Goal: Task Accomplishment & Management: Use online tool/utility

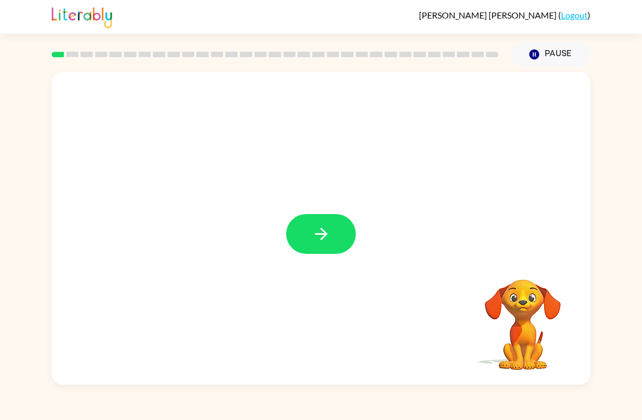
click at [330, 236] on icon "button" at bounding box center [321, 233] width 19 height 19
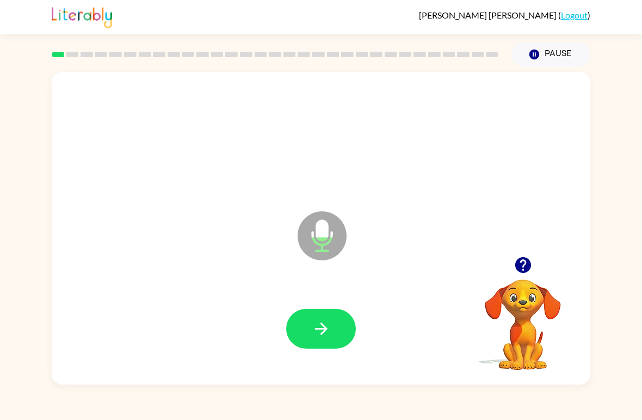
click at [330, 335] on icon "button" at bounding box center [321, 328] width 19 height 19
click at [503, 256] on div at bounding box center [523, 265] width 109 height 28
click at [518, 264] on icon "button" at bounding box center [523, 265] width 16 height 16
click at [314, 319] on button "button" at bounding box center [321, 329] width 70 height 40
click at [312, 333] on icon "button" at bounding box center [321, 328] width 19 height 19
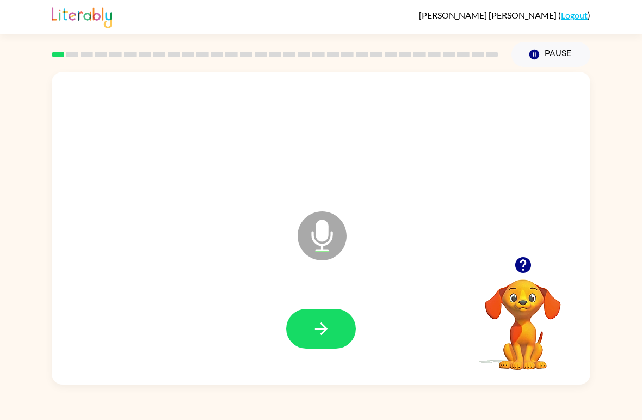
click at [349, 337] on button "button" at bounding box center [321, 329] width 70 height 40
click at [315, 324] on icon "button" at bounding box center [321, 328] width 19 height 19
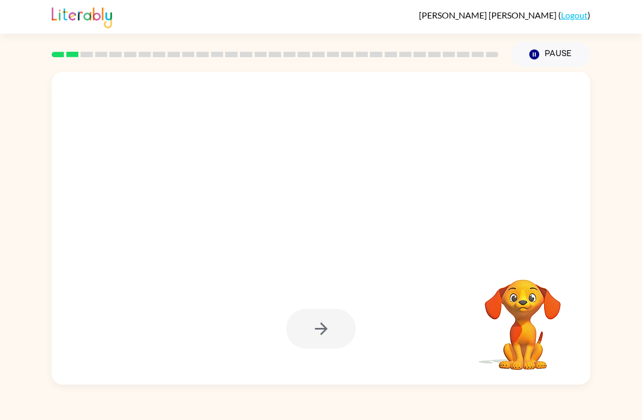
click at [306, 326] on div at bounding box center [321, 329] width 70 height 40
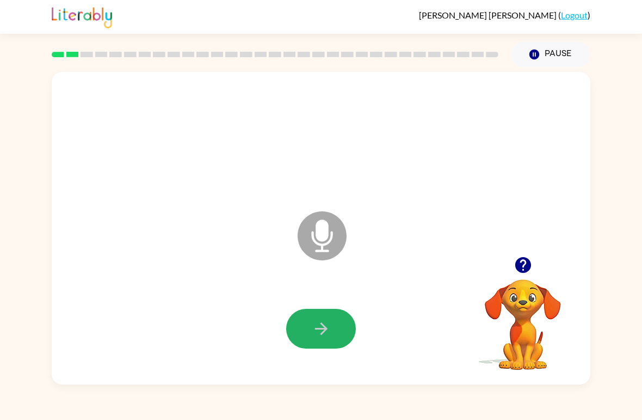
click at [327, 333] on icon "button" at bounding box center [321, 328] width 19 height 19
click at [312, 328] on icon "button" at bounding box center [321, 328] width 19 height 19
click at [320, 312] on button "button" at bounding box center [321, 329] width 70 height 40
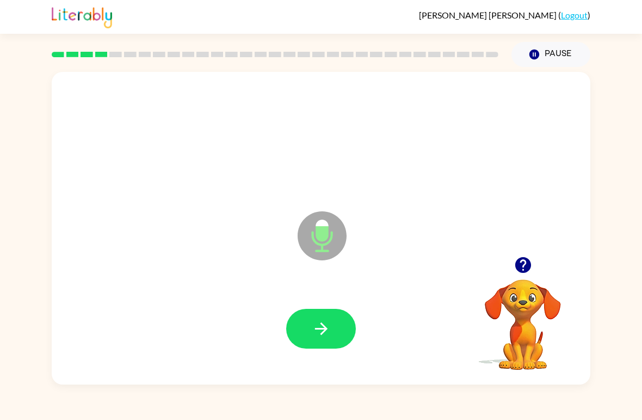
click at [332, 336] on button "button" at bounding box center [321, 329] width 70 height 40
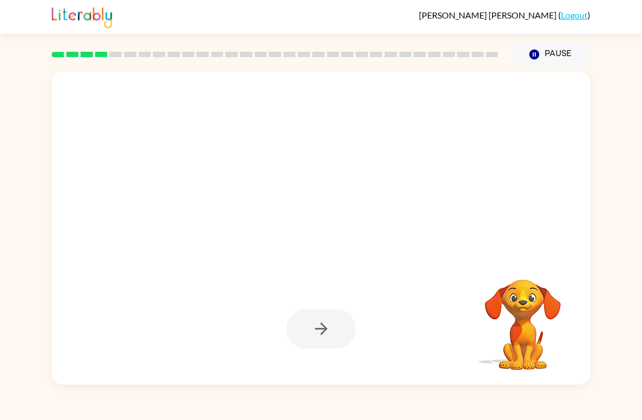
click at [336, 311] on div at bounding box center [321, 329] width 70 height 40
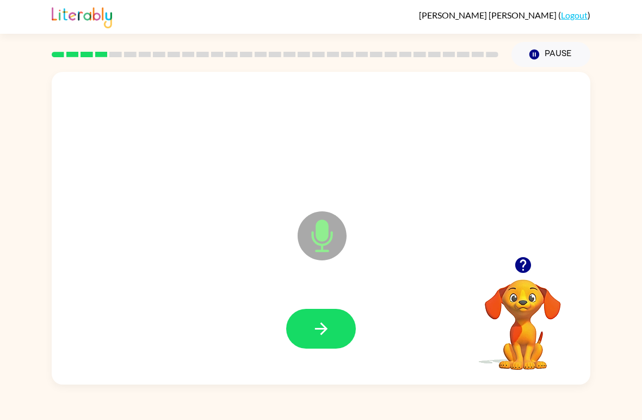
click at [312, 324] on icon "button" at bounding box center [321, 328] width 19 height 19
click at [323, 314] on button "button" at bounding box center [321, 329] width 70 height 40
click at [324, 330] on icon "button" at bounding box center [321, 328] width 13 height 13
click at [326, 319] on button "button" at bounding box center [321, 329] width 70 height 40
click at [321, 327] on icon "button" at bounding box center [321, 328] width 19 height 19
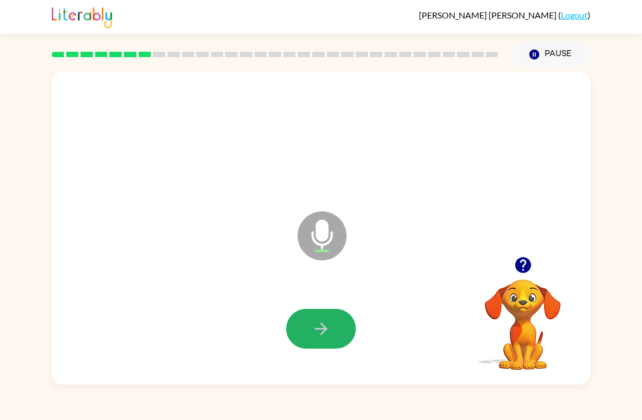
click at [329, 335] on icon "button" at bounding box center [321, 328] width 19 height 19
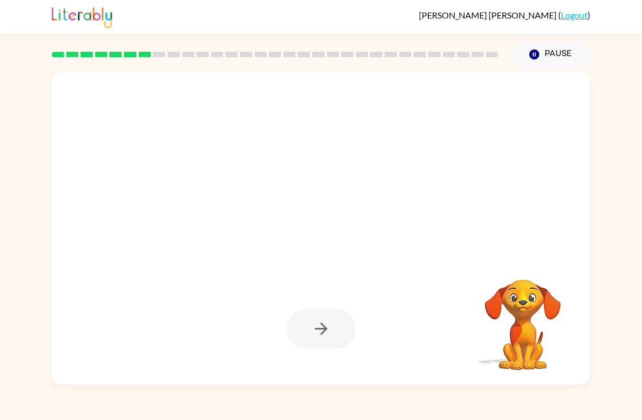
click at [284, 326] on div at bounding box center [321, 329] width 517 height 90
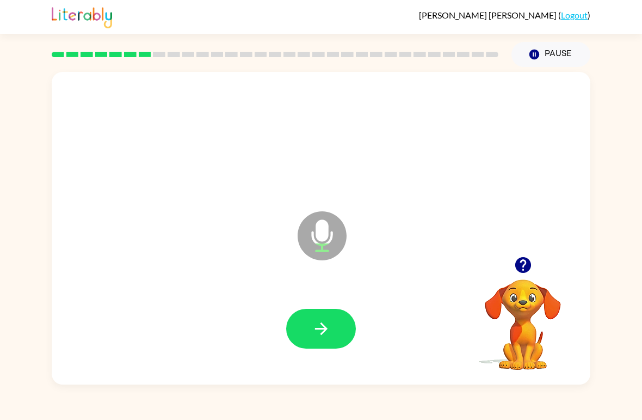
click at [333, 334] on button "button" at bounding box center [321, 329] width 70 height 40
click at [321, 326] on icon "button" at bounding box center [321, 328] width 19 height 19
click at [330, 320] on icon "button" at bounding box center [321, 328] width 19 height 19
click at [320, 322] on icon "button" at bounding box center [321, 328] width 19 height 19
click at [324, 330] on icon "button" at bounding box center [321, 328] width 13 height 13
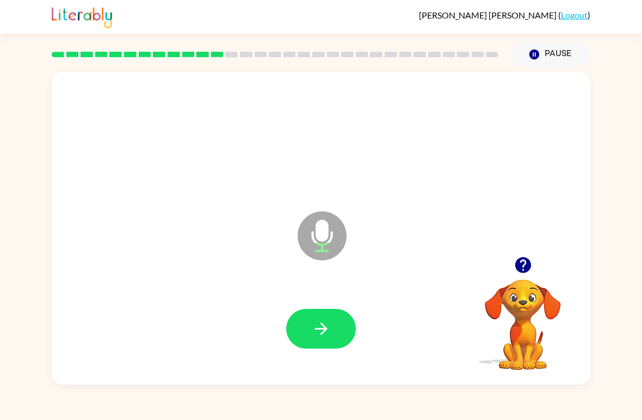
click at [313, 323] on icon "button" at bounding box center [321, 328] width 19 height 19
click at [292, 353] on div at bounding box center [321, 329] width 517 height 90
click at [312, 315] on button "button" at bounding box center [321, 329] width 70 height 40
click at [306, 312] on button "button" at bounding box center [321, 329] width 70 height 40
click at [526, 253] on button "button" at bounding box center [524, 265] width 28 height 28
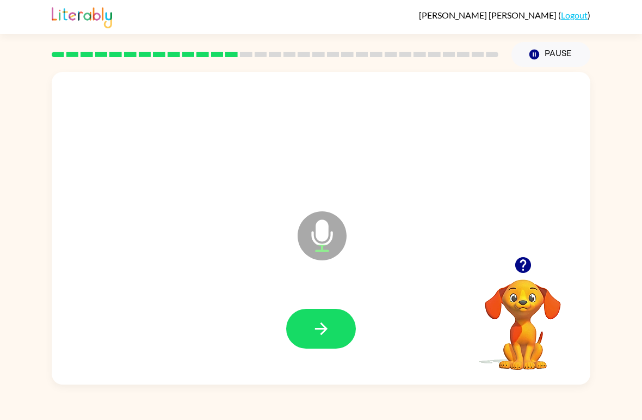
click at [331, 307] on div at bounding box center [321, 329] width 517 height 90
click at [339, 314] on button "button" at bounding box center [321, 329] width 70 height 40
click at [510, 247] on div "Microphone The Microphone is here when it is your turn to talk" at bounding box center [321, 228] width 539 height 312
click at [507, 268] on div at bounding box center [523, 265] width 109 height 28
click at [513, 244] on div "Microphone The Microphone is here when it is your turn to talk" at bounding box center [321, 228] width 539 height 312
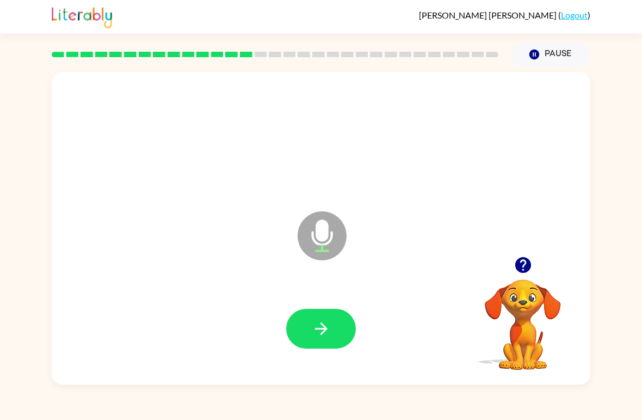
click at [517, 258] on icon "button" at bounding box center [523, 264] width 19 height 19
click at [317, 318] on button "button" at bounding box center [321, 329] width 70 height 40
click at [309, 310] on button "button" at bounding box center [321, 329] width 70 height 40
click at [318, 316] on button "button" at bounding box center [321, 329] width 70 height 40
click at [307, 318] on button "button" at bounding box center [321, 329] width 70 height 40
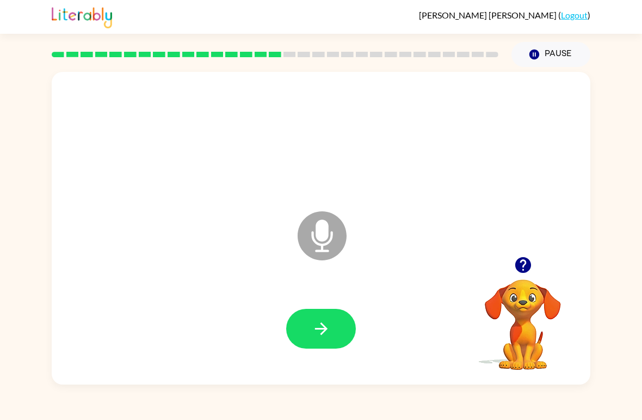
click at [527, 254] on button "button" at bounding box center [524, 265] width 28 height 28
click at [309, 322] on button "button" at bounding box center [321, 329] width 70 height 40
click at [322, 345] on button "button" at bounding box center [321, 329] width 70 height 40
click at [318, 325] on icon "button" at bounding box center [321, 328] width 19 height 19
click at [346, 327] on button "button" at bounding box center [321, 329] width 70 height 40
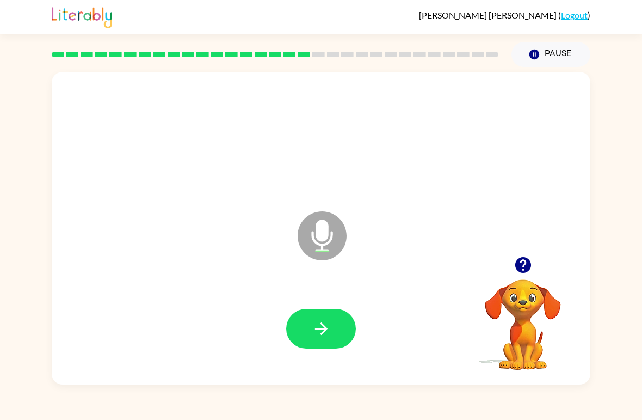
click at [330, 305] on div at bounding box center [321, 329] width 517 height 90
click at [327, 332] on icon "button" at bounding box center [321, 328] width 19 height 19
click at [316, 328] on icon "button" at bounding box center [321, 328] width 19 height 19
click at [318, 319] on button "button" at bounding box center [321, 329] width 70 height 40
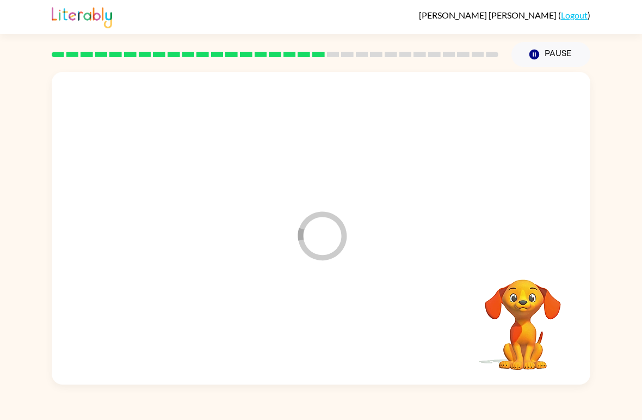
click at [317, 318] on div at bounding box center [321, 329] width 517 height 90
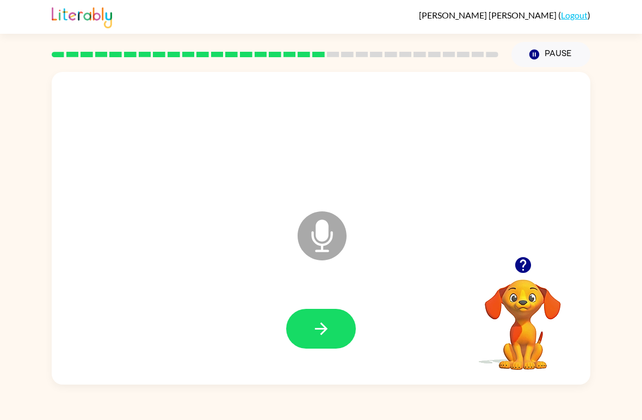
click at [322, 331] on icon "button" at bounding box center [321, 328] width 19 height 19
click at [335, 328] on button "button" at bounding box center [321, 329] width 70 height 40
click at [336, 343] on button "button" at bounding box center [321, 329] width 70 height 40
click at [310, 330] on button "button" at bounding box center [321, 329] width 70 height 40
click at [332, 296] on div at bounding box center [321, 329] width 517 height 90
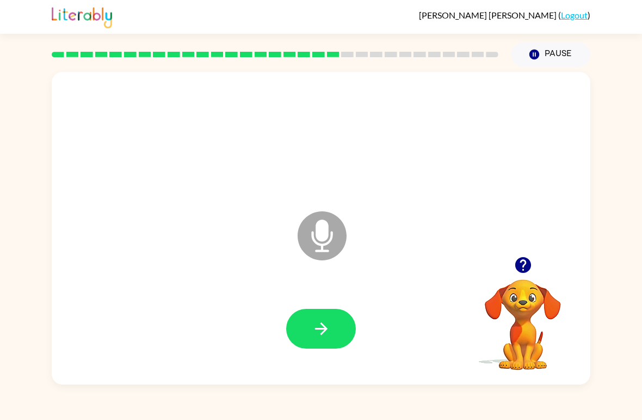
click at [331, 311] on button "button" at bounding box center [321, 329] width 70 height 40
click at [319, 303] on div at bounding box center [321, 329] width 517 height 90
click at [315, 326] on icon "button" at bounding box center [321, 328] width 19 height 19
click at [347, 355] on div at bounding box center [321, 329] width 517 height 90
click at [324, 335] on icon "button" at bounding box center [321, 328] width 19 height 19
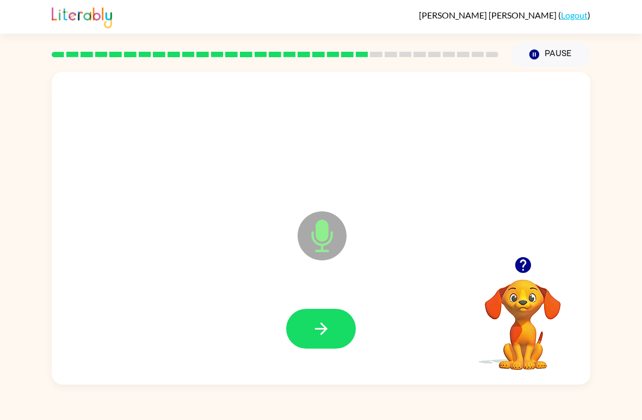
click at [322, 344] on button "button" at bounding box center [321, 329] width 70 height 40
click at [326, 338] on icon "button" at bounding box center [321, 328] width 19 height 19
click at [340, 338] on button "button" at bounding box center [321, 329] width 70 height 40
click at [323, 332] on icon "button" at bounding box center [321, 328] width 13 height 13
click at [347, 315] on button "button" at bounding box center [321, 329] width 70 height 40
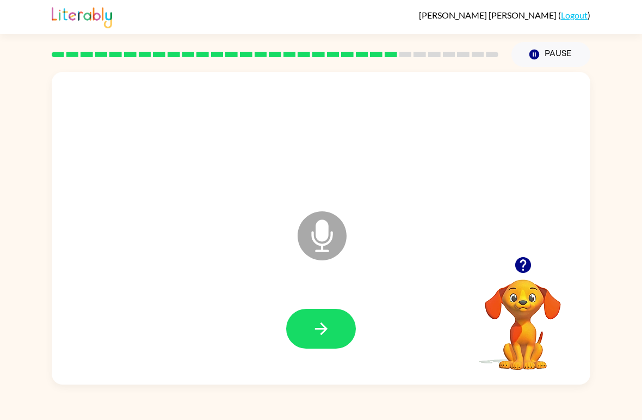
click at [329, 340] on button "button" at bounding box center [321, 329] width 70 height 40
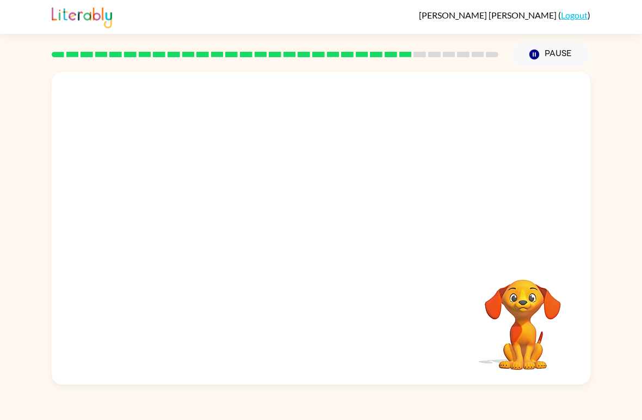
click at [381, 167] on div at bounding box center [321, 139] width 517 height 90
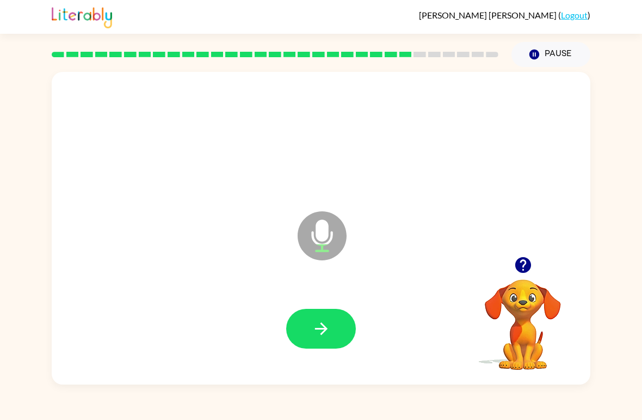
click at [524, 253] on button "button" at bounding box center [524, 265] width 28 height 28
click at [318, 327] on icon "button" at bounding box center [321, 328] width 19 height 19
click at [339, 332] on button "button" at bounding box center [321, 329] width 70 height 40
click at [519, 278] on button "button" at bounding box center [524, 265] width 28 height 28
click at [330, 298] on div at bounding box center [321, 329] width 517 height 90
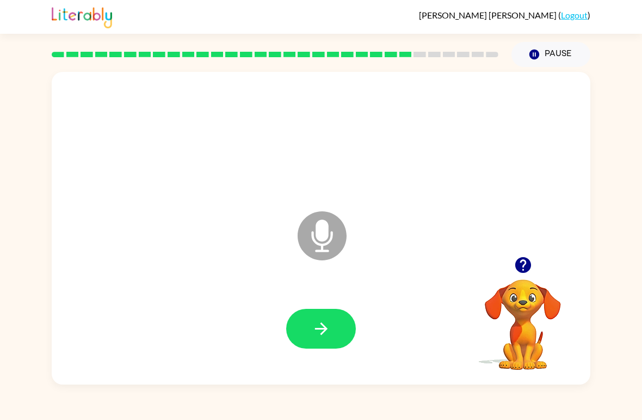
click at [316, 339] on button "button" at bounding box center [321, 329] width 70 height 40
click at [519, 260] on icon "button" at bounding box center [523, 265] width 16 height 16
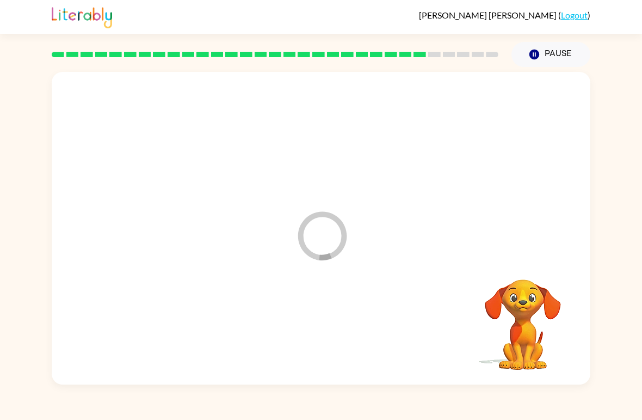
click at [520, 310] on video "Your browser must support playing .mp4 files to use Literably. Please try using…" at bounding box center [523, 316] width 109 height 109
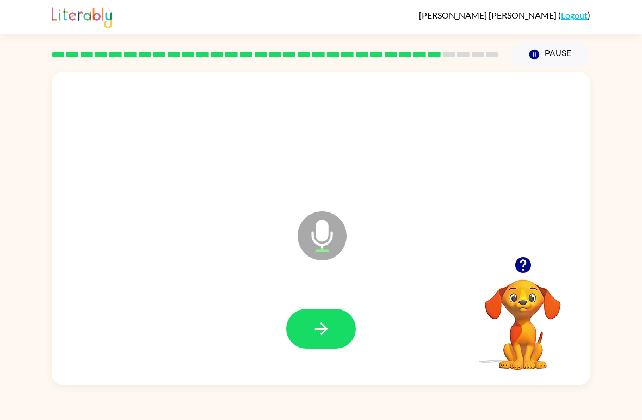
click at [297, 306] on div at bounding box center [321, 329] width 517 height 90
click at [327, 332] on icon "button" at bounding box center [321, 328] width 19 height 19
click at [305, 348] on button "button" at bounding box center [321, 329] width 70 height 40
click at [333, 311] on button "button" at bounding box center [321, 329] width 70 height 40
click at [325, 340] on button "button" at bounding box center [321, 329] width 70 height 40
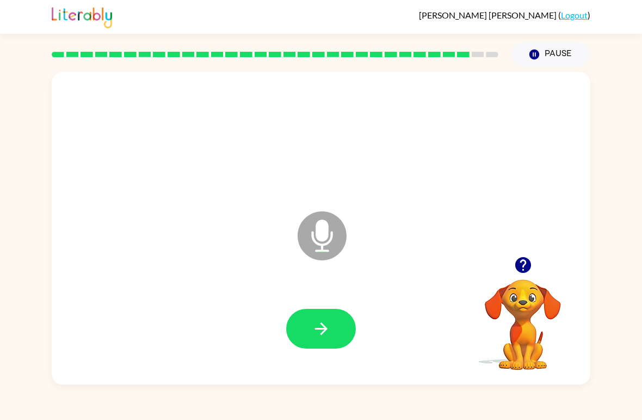
click at [321, 316] on button "button" at bounding box center [321, 329] width 70 height 40
click at [307, 334] on button "button" at bounding box center [321, 329] width 70 height 40
click at [318, 332] on icon "button" at bounding box center [321, 328] width 19 height 19
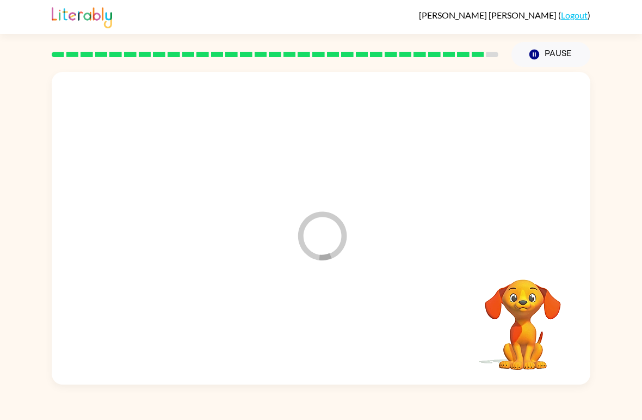
click at [338, 309] on div at bounding box center [321, 329] width 517 height 90
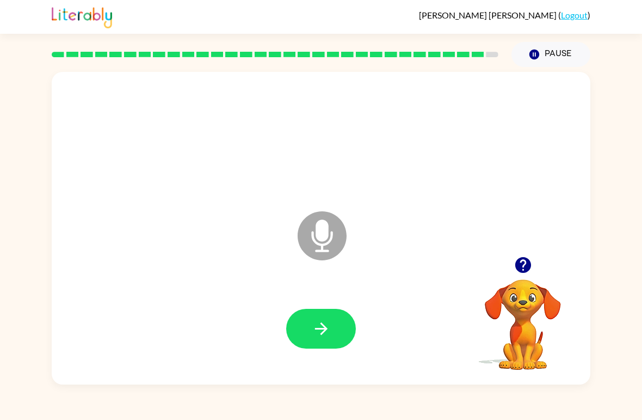
click at [516, 249] on div "Microphone The Microphone is here when it is your turn to talk" at bounding box center [321, 228] width 539 height 312
click at [514, 261] on icon "button" at bounding box center [523, 264] width 19 height 19
click at [323, 348] on button "button" at bounding box center [321, 329] width 70 height 40
